Goal: Use online tool/utility: Utilize a website feature to perform a specific function

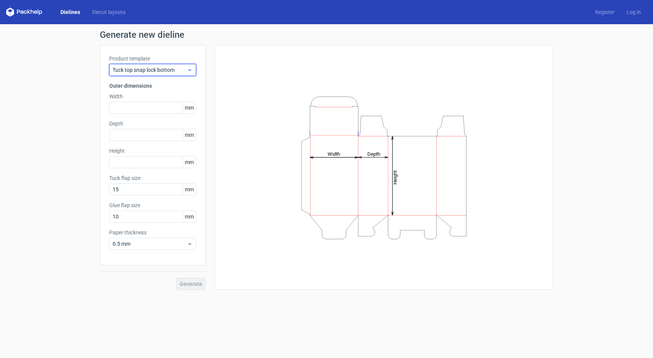
click at [174, 65] on div "Tuck top snap lock bottom" at bounding box center [152, 70] width 87 height 12
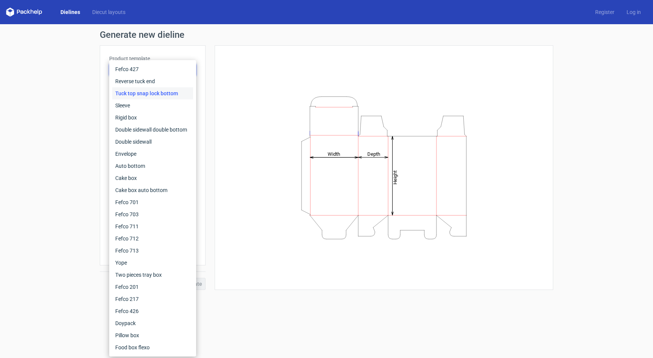
click at [270, 67] on div "Height Depth Width" at bounding box center [384, 168] width 320 height 226
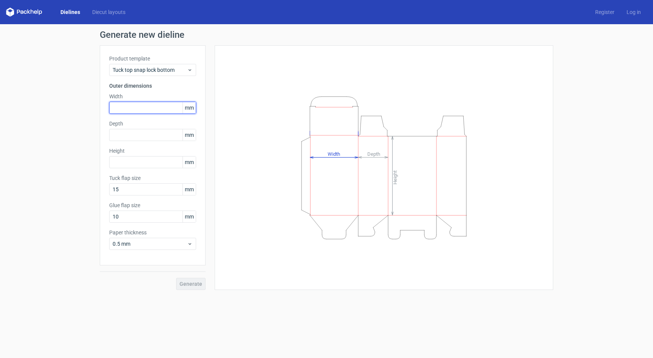
click at [148, 112] on input "text" at bounding box center [152, 108] width 87 height 12
type input "180"
type input "240"
type input "70"
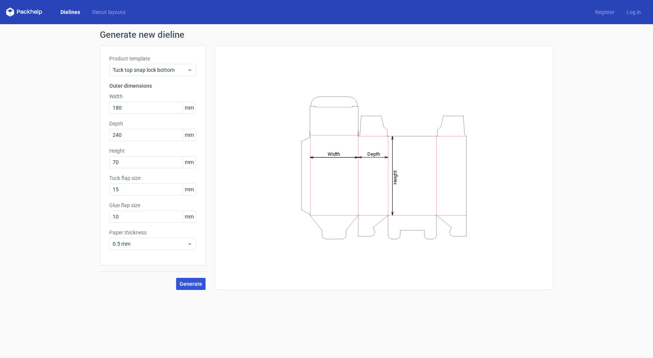
click at [191, 283] on span "Generate" at bounding box center [190, 283] width 23 height 5
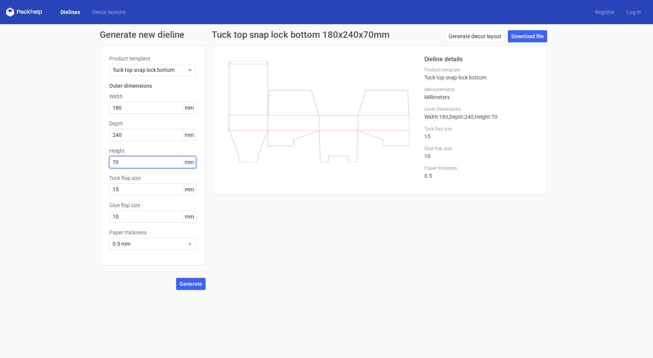
drag, startPoint x: 136, startPoint y: 165, endPoint x: 103, endPoint y: 161, distance: 33.5
click at [103, 161] on div "Product template Tuck top snap lock bottom Outer dimensions Width 180 mm Depth …" at bounding box center [153, 155] width 106 height 220
type input "240"
drag, startPoint x: 135, startPoint y: 135, endPoint x: 77, endPoint y: 133, distance: 57.8
click at [77, 133] on div "Generate new dieline Product template Tuck top snap lock bottom Outer dimension…" at bounding box center [326, 160] width 653 height 272
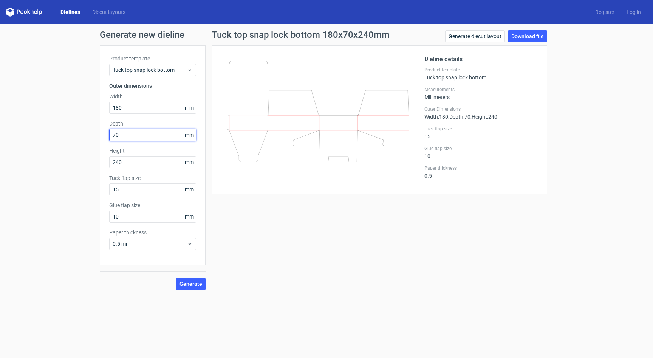
type input "70"
click at [190, 281] on span "Generate" at bounding box center [190, 283] width 23 height 5
click at [448, 245] on div "Tuck top snap lock bottom 180x70x240mm Generate diecut layout Download file Die…" at bounding box center [380, 160] width 348 height 260
